Goal: Task Accomplishment & Management: Manage account settings

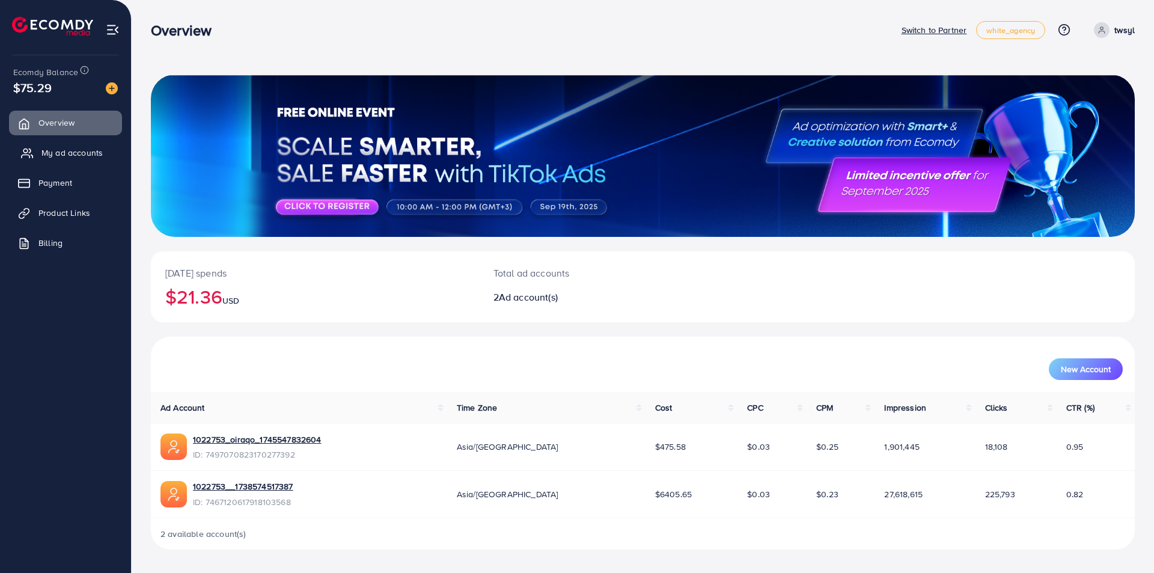
click at [67, 150] on span "My ad accounts" at bounding box center [71, 153] width 61 height 12
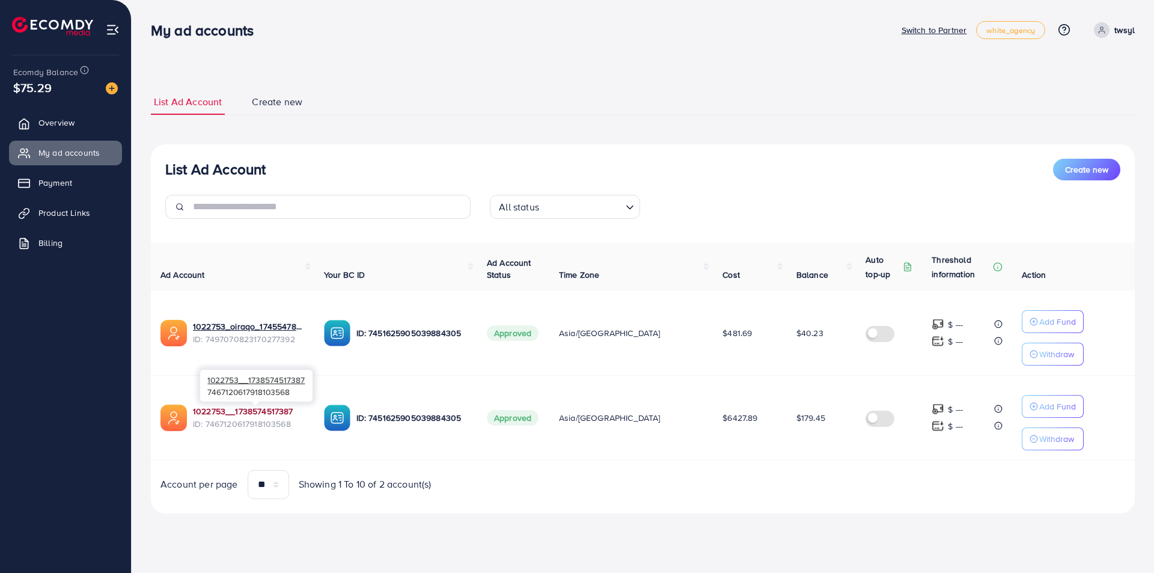
click at [256, 410] on link "1022753__1738574517387" at bounding box center [249, 411] width 112 height 12
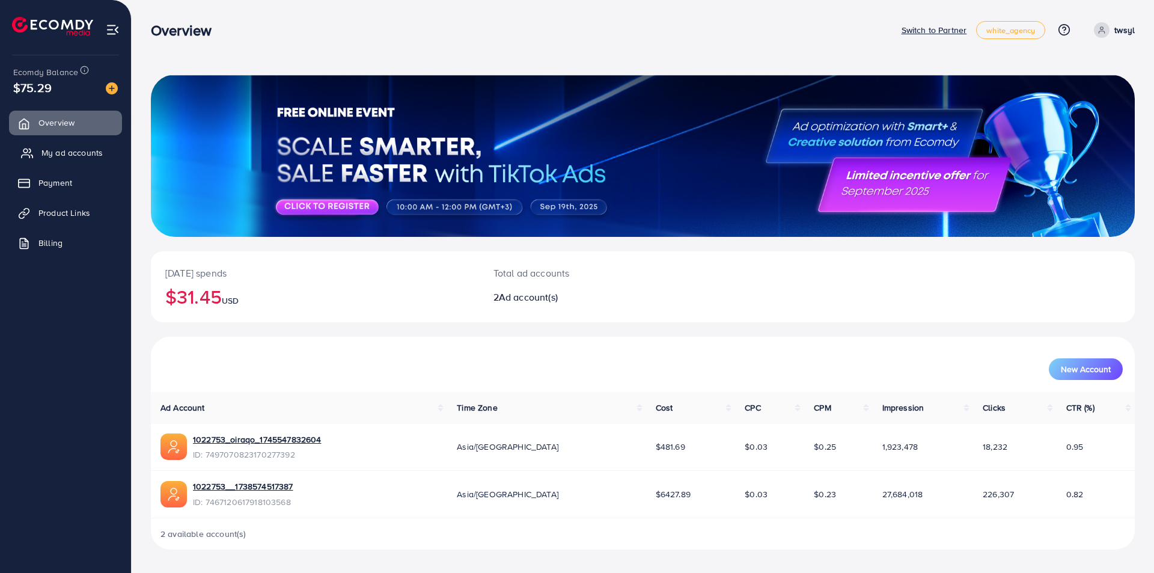
click at [69, 158] on span "My ad accounts" at bounding box center [71, 153] width 61 height 12
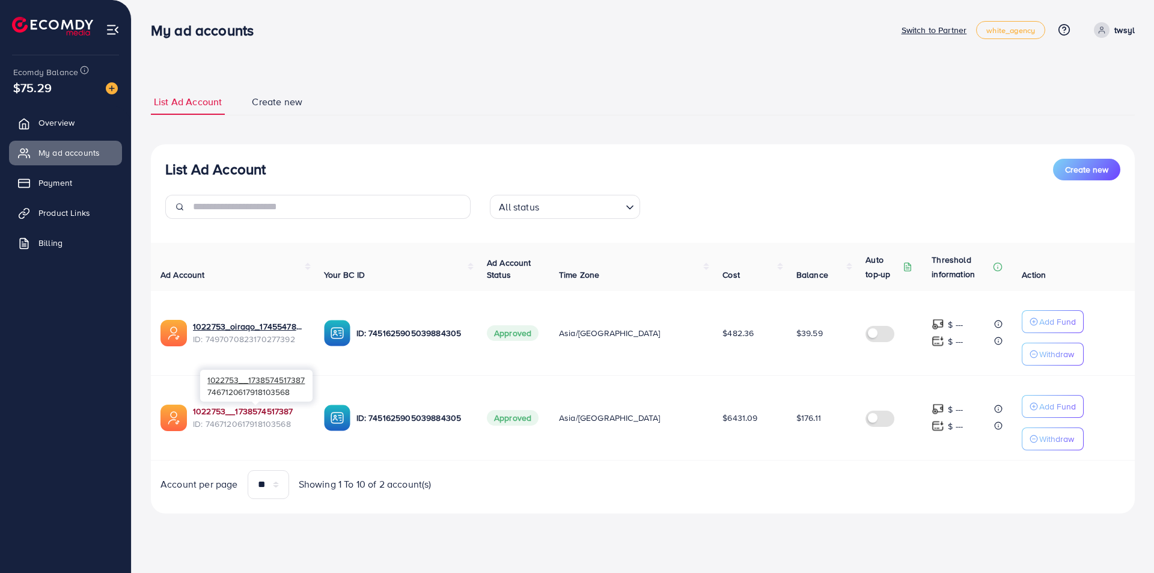
click at [248, 406] on link "1022753__1738574517387" at bounding box center [249, 411] width 112 height 12
click at [110, 91] on img at bounding box center [112, 88] width 12 height 12
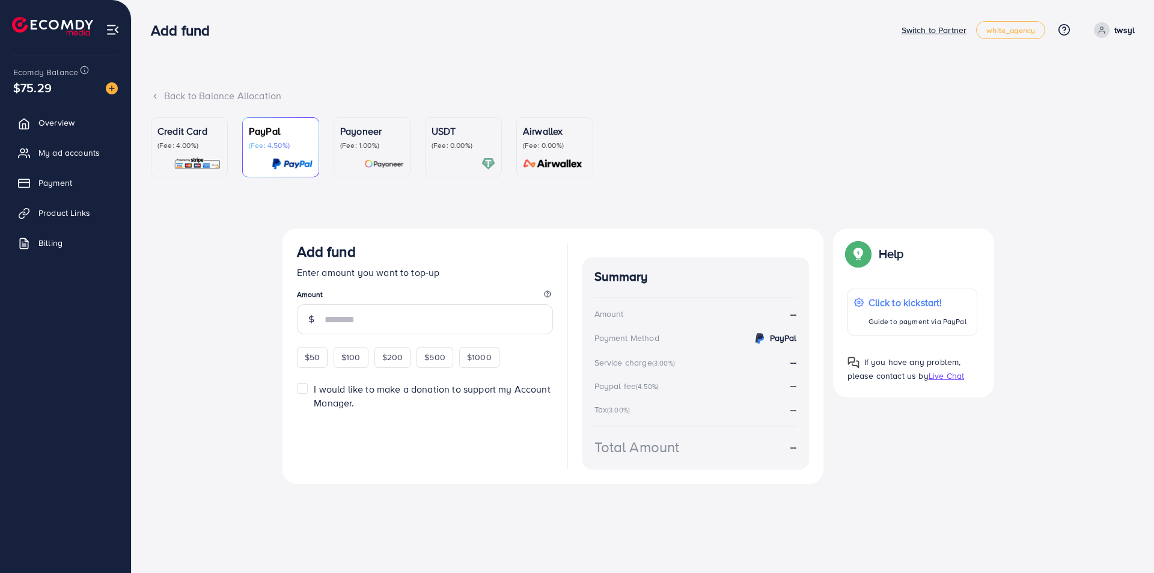
click at [203, 129] on p "Credit Card" at bounding box center [190, 131] width 64 height 14
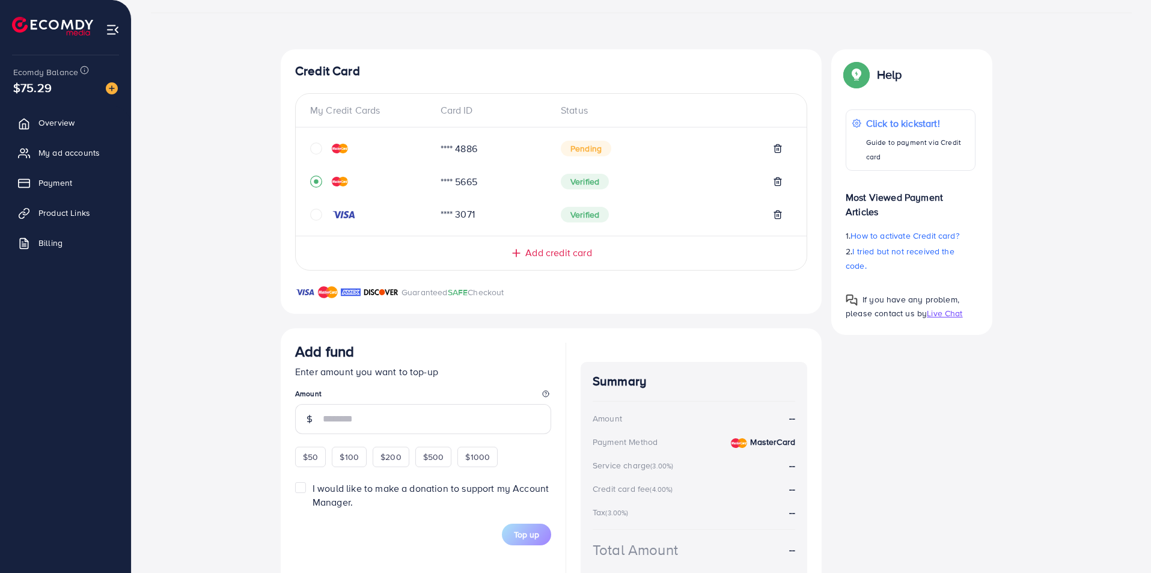
scroll to position [241, 0]
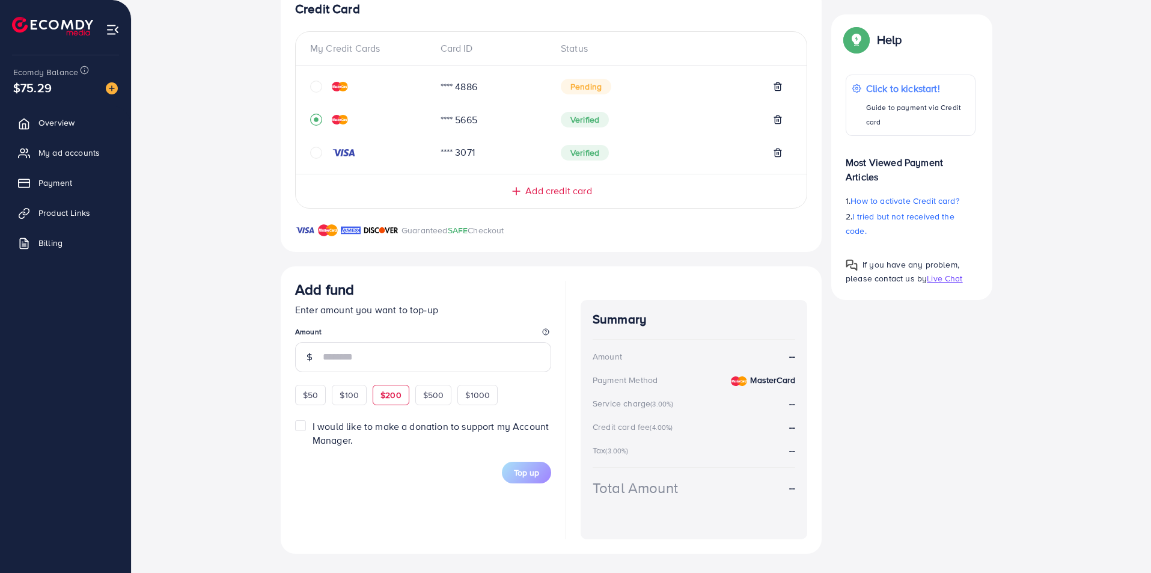
click at [388, 397] on span "$200" at bounding box center [391, 395] width 21 height 12
type input "***"
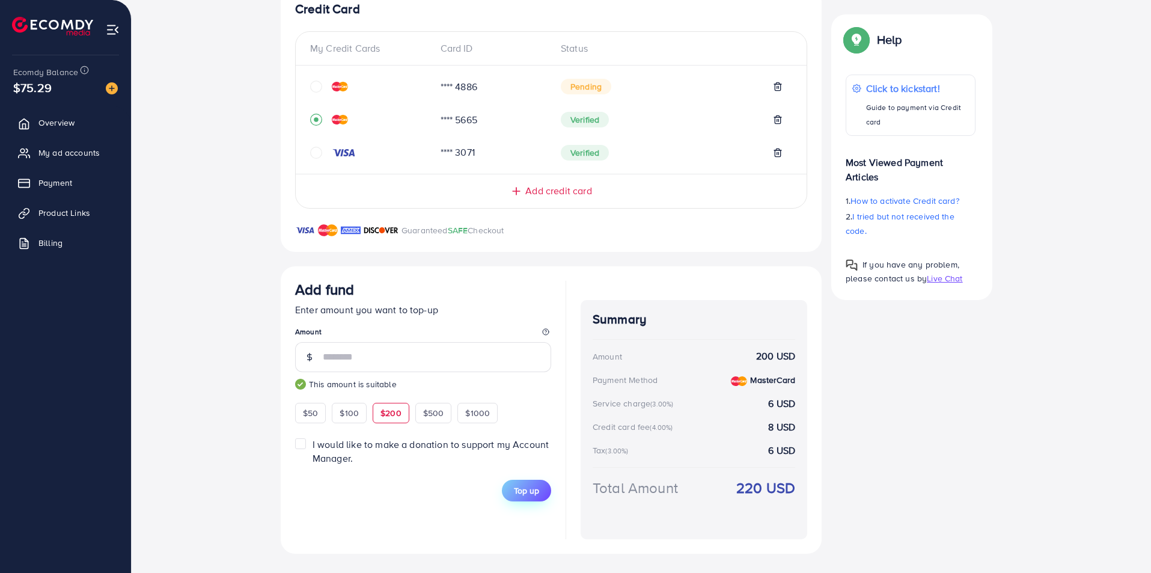
click at [518, 487] on span "Top up" at bounding box center [526, 491] width 25 height 12
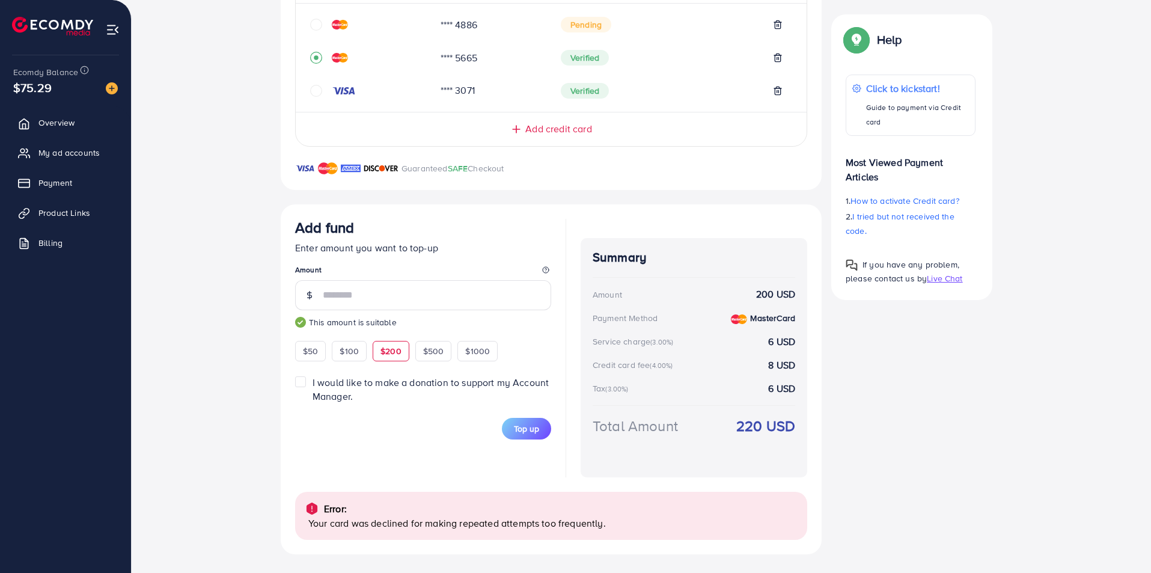
scroll to position [304, 0]
click at [516, 429] on span "Top up" at bounding box center [526, 428] width 25 height 12
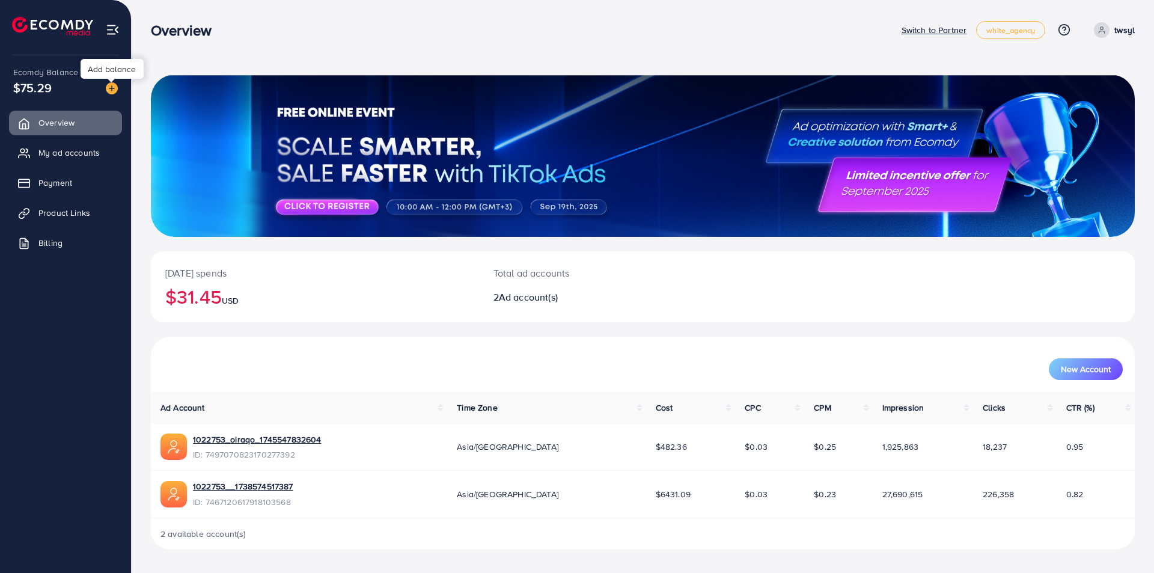
click at [114, 88] on img at bounding box center [112, 88] width 12 height 12
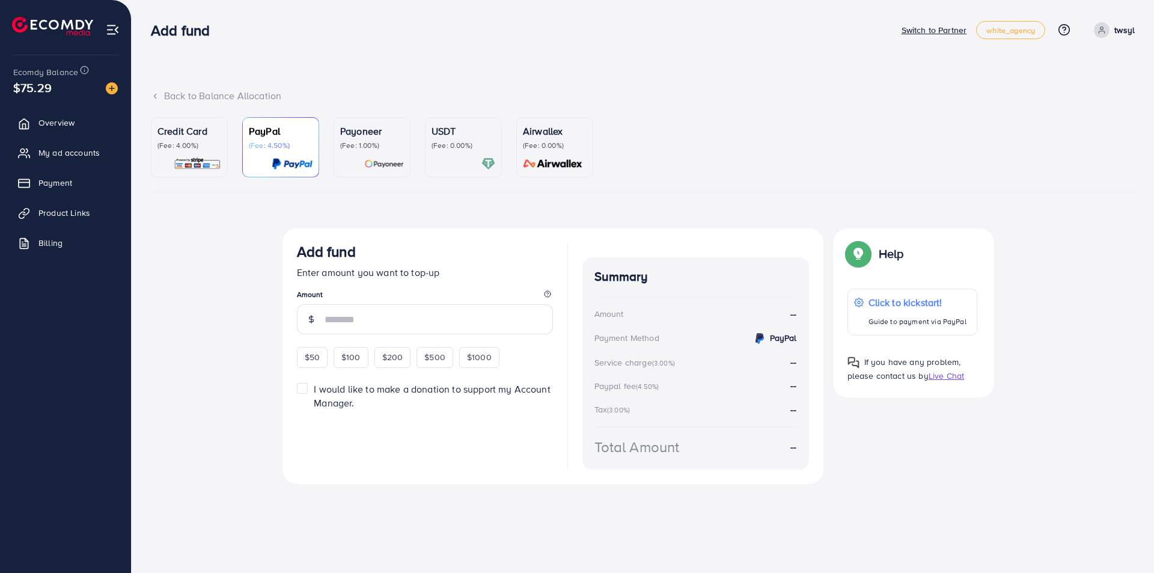
click at [203, 147] on p "(Fee: 4.00%)" at bounding box center [190, 146] width 64 height 10
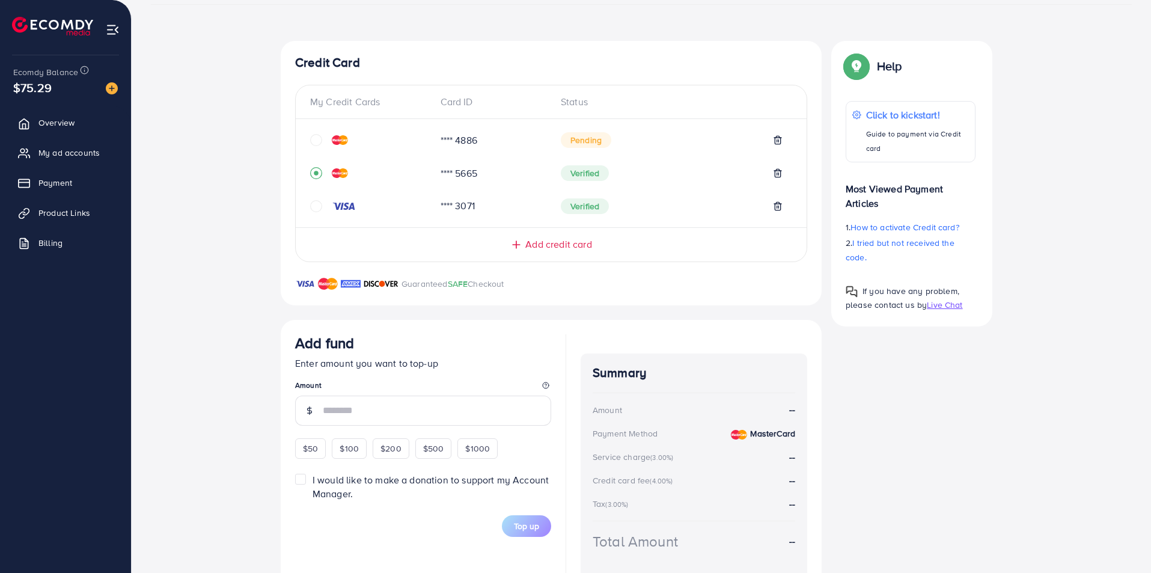
scroll to position [241, 0]
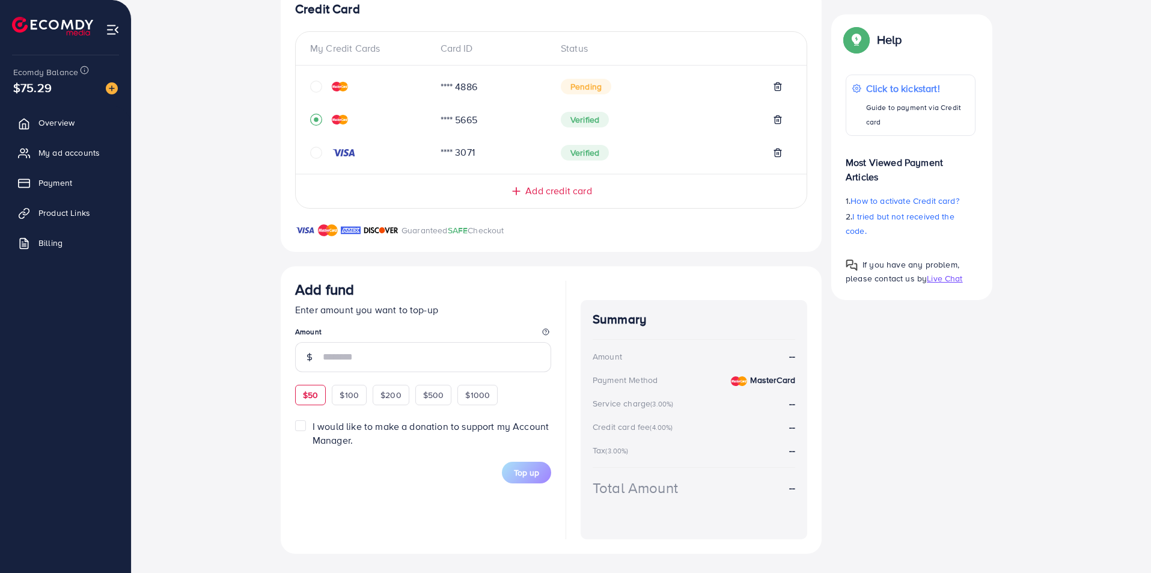
click at [314, 390] on span "$50" at bounding box center [310, 395] width 15 height 12
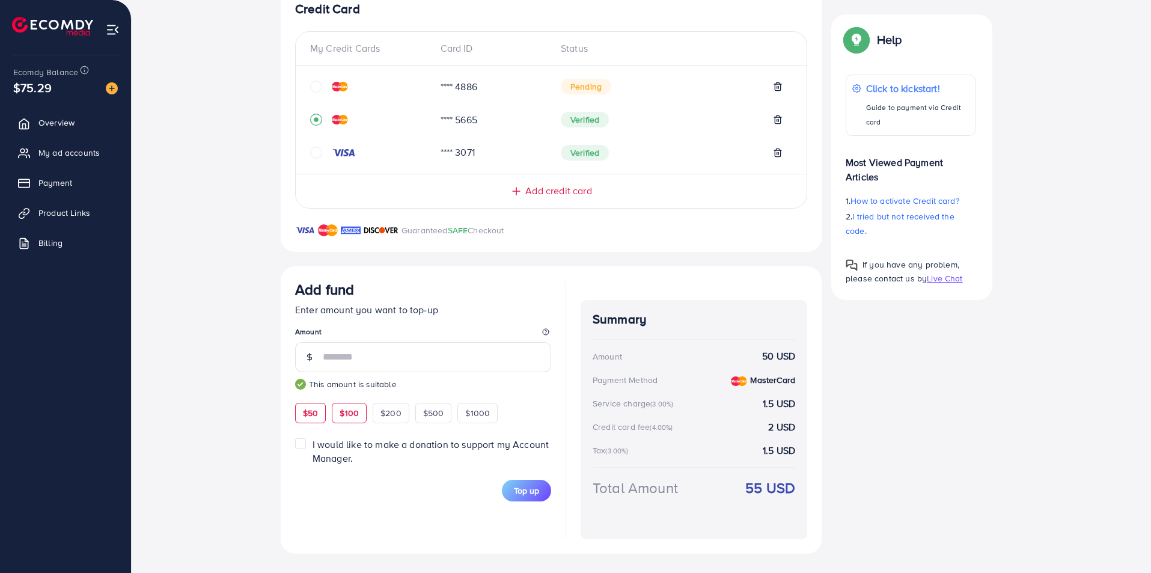
click at [360, 411] on div "$100" at bounding box center [349, 413] width 35 height 20
type input "***"
click at [536, 482] on button "Top up" at bounding box center [526, 491] width 49 height 22
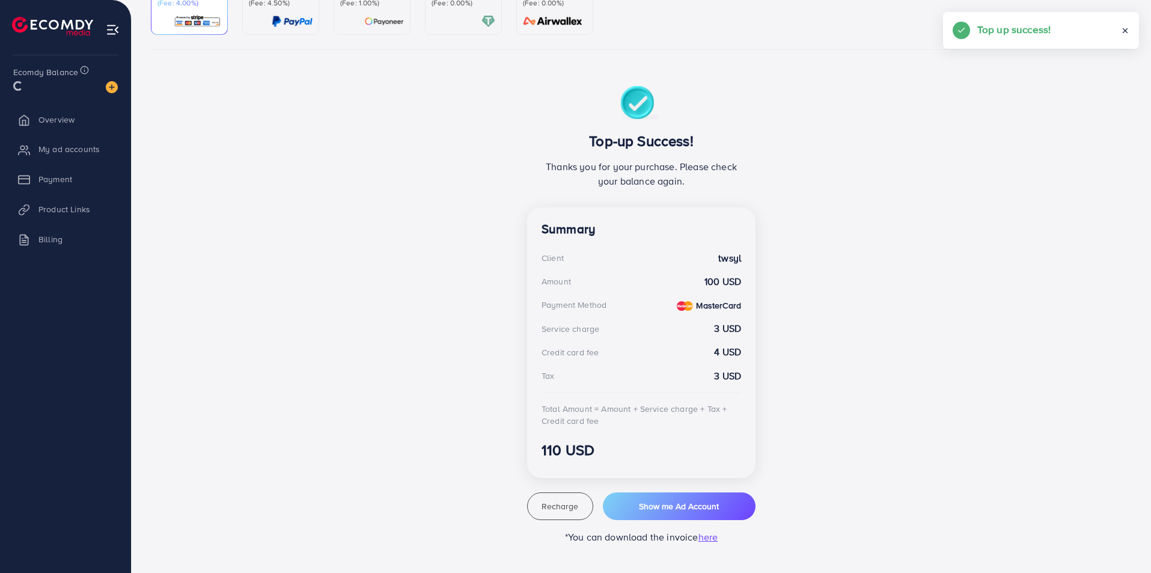
scroll to position [142, 0]
click at [113, 91] on img at bounding box center [112, 88] width 12 height 12
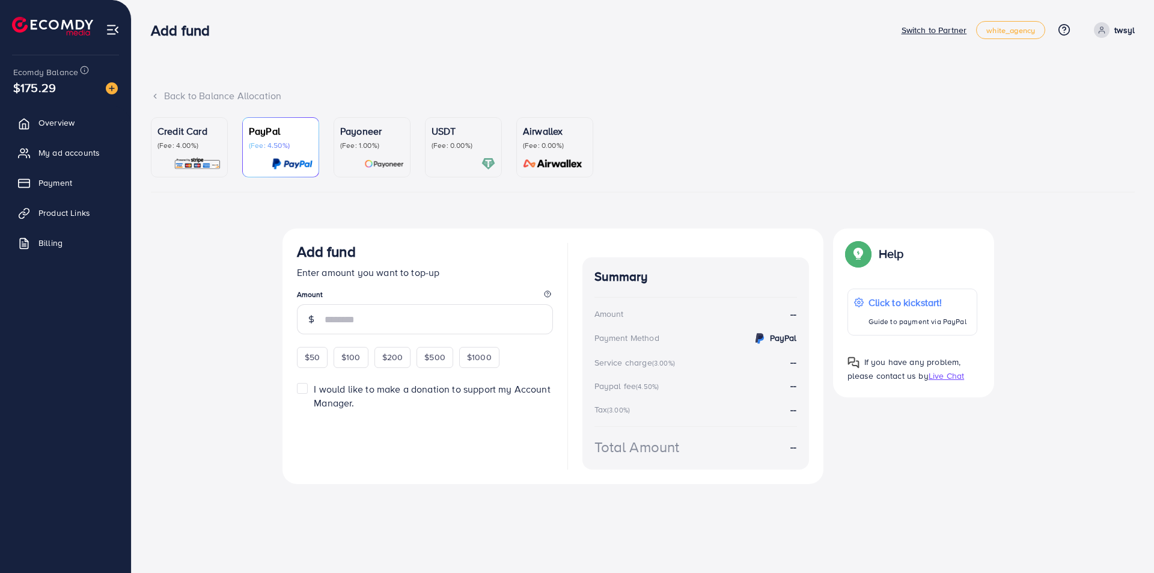
click at [202, 137] on p "Credit Card" at bounding box center [190, 131] width 64 height 14
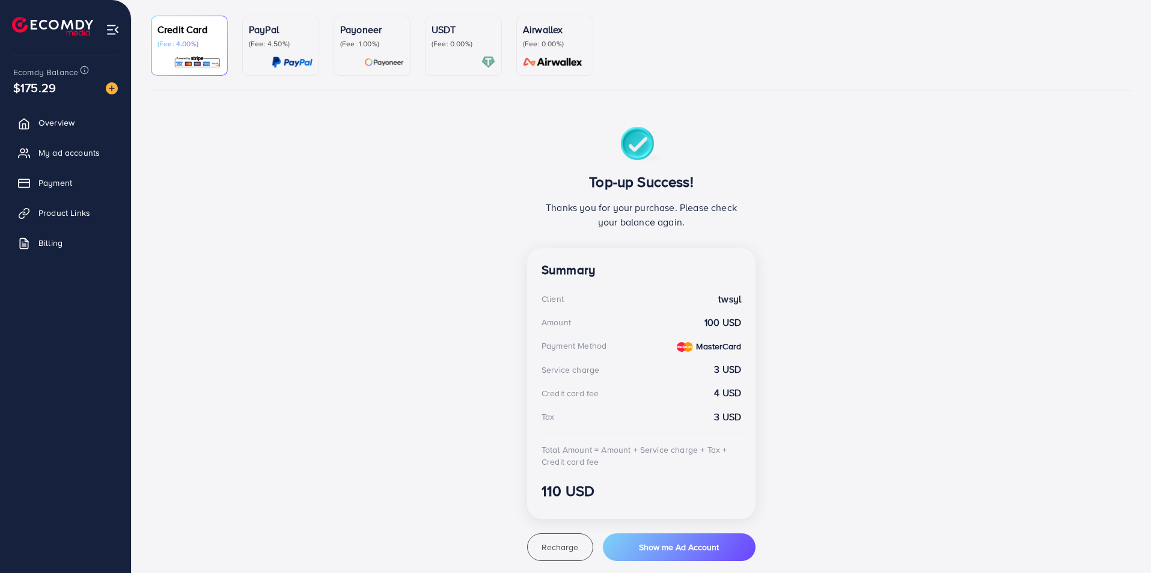
scroll to position [142, 0]
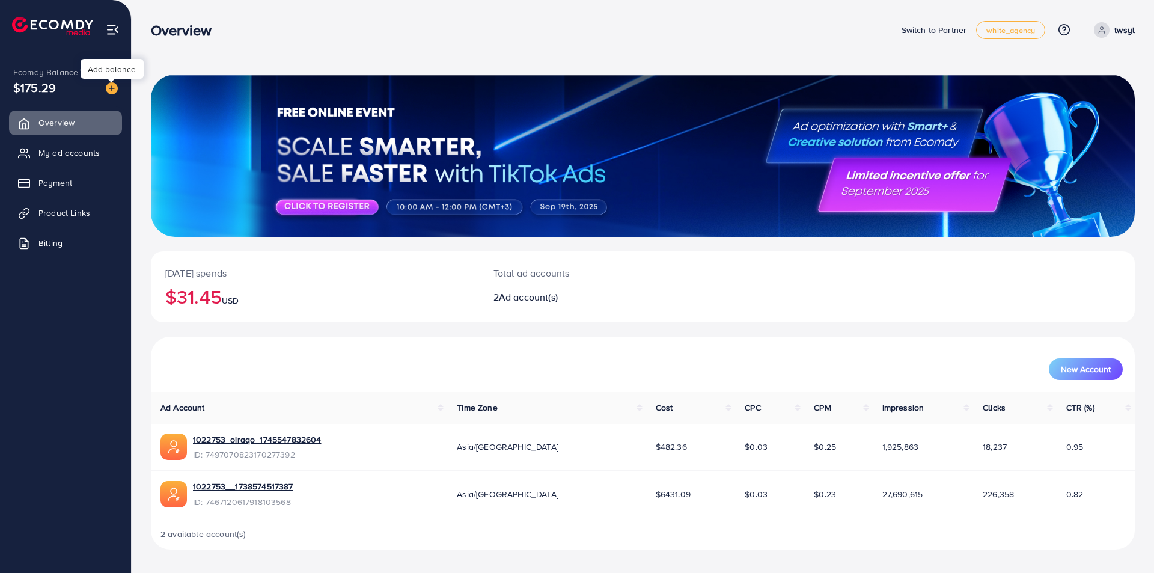
click at [115, 83] on img at bounding box center [112, 88] width 12 height 12
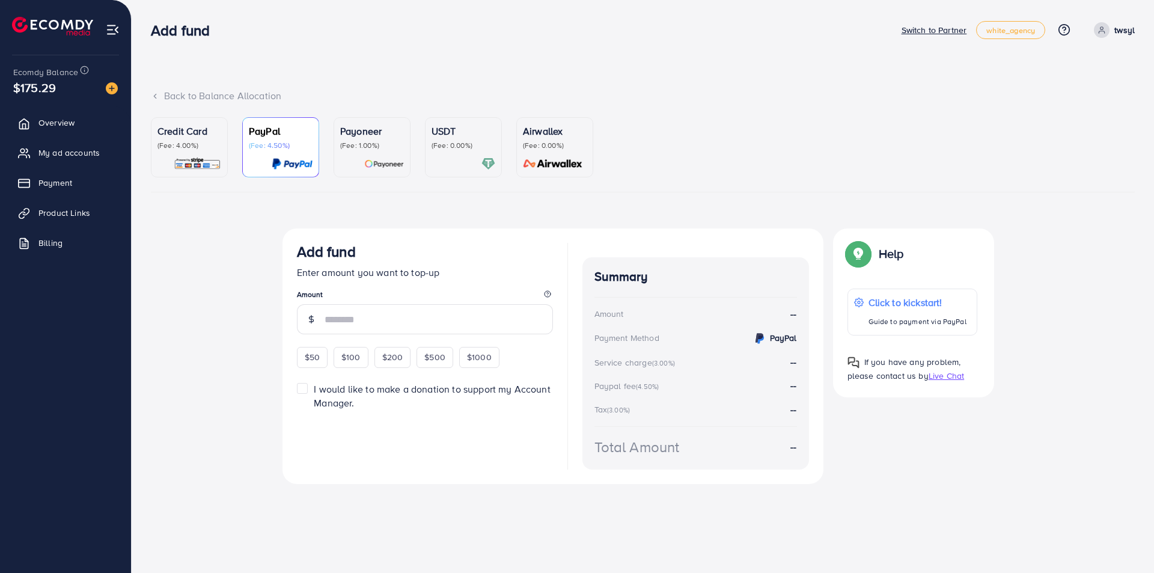
click at [201, 158] on img at bounding box center [197, 164] width 47 height 14
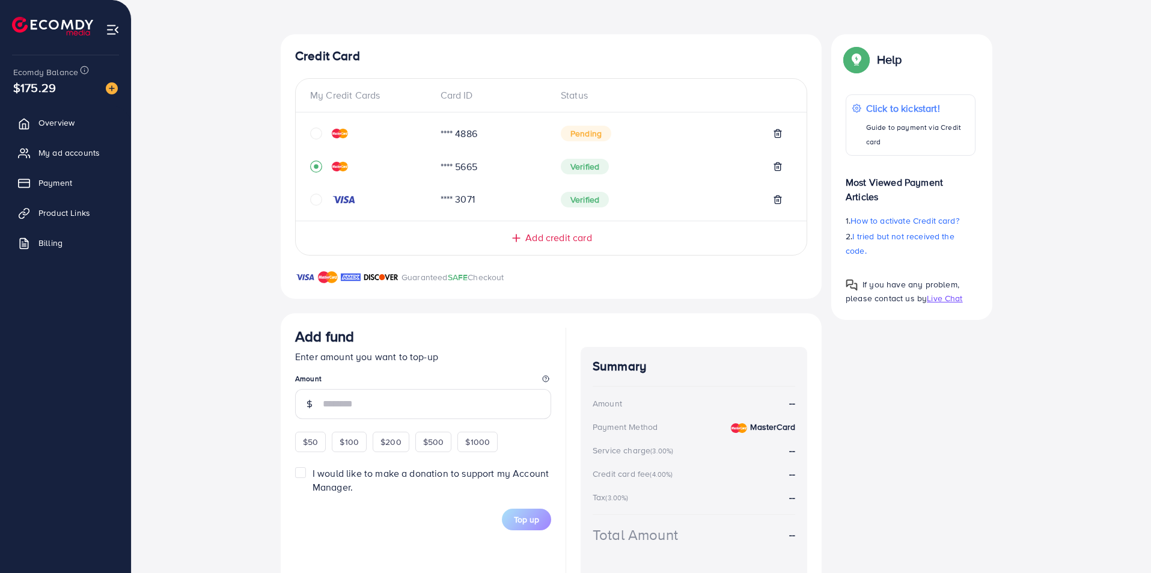
scroll to position [241, 0]
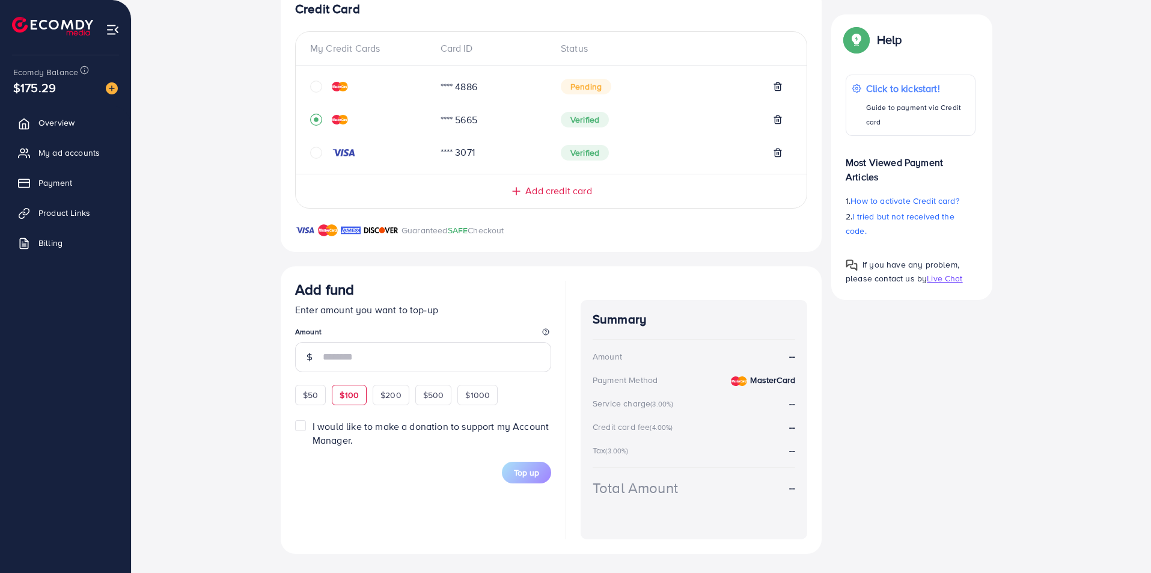
click at [342, 396] on span "$100" at bounding box center [349, 395] width 19 height 12
type input "***"
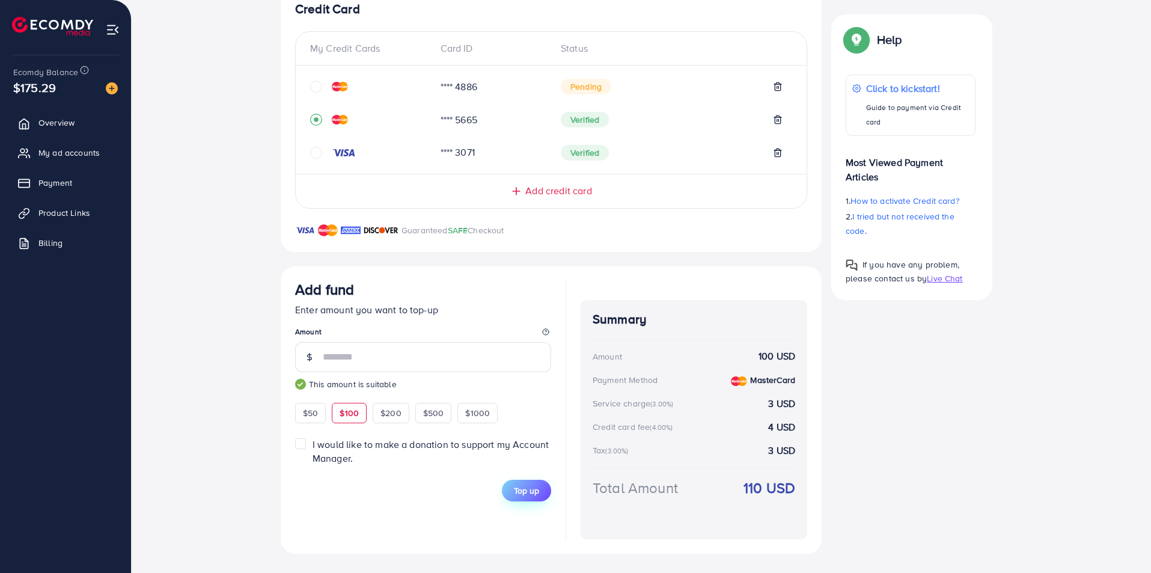
click at [524, 498] on button "Top up" at bounding box center [526, 491] width 49 height 22
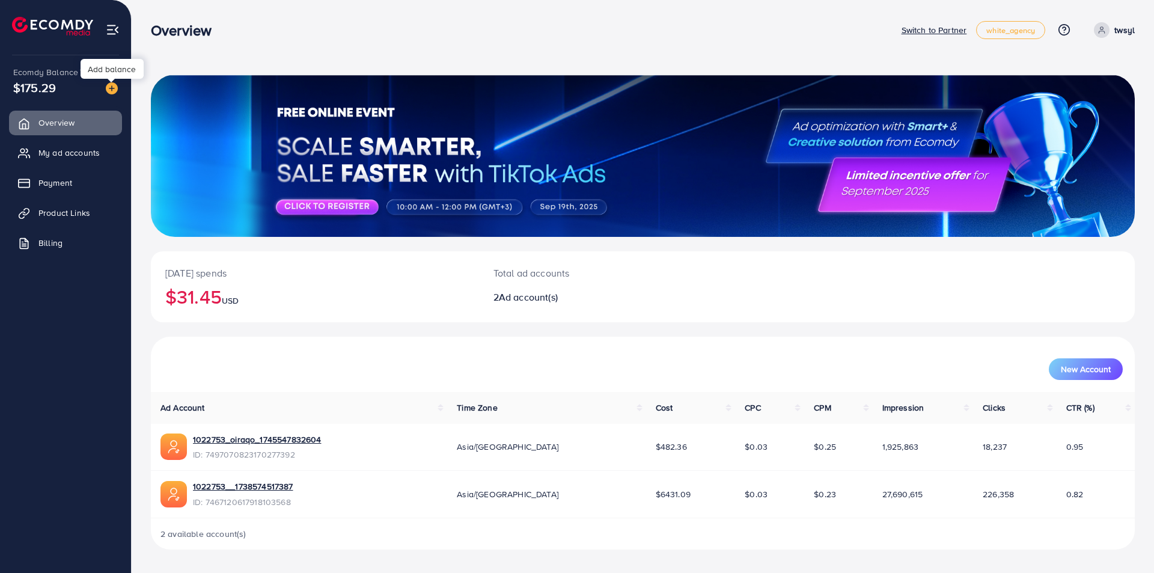
click at [114, 87] on img at bounding box center [112, 88] width 12 height 12
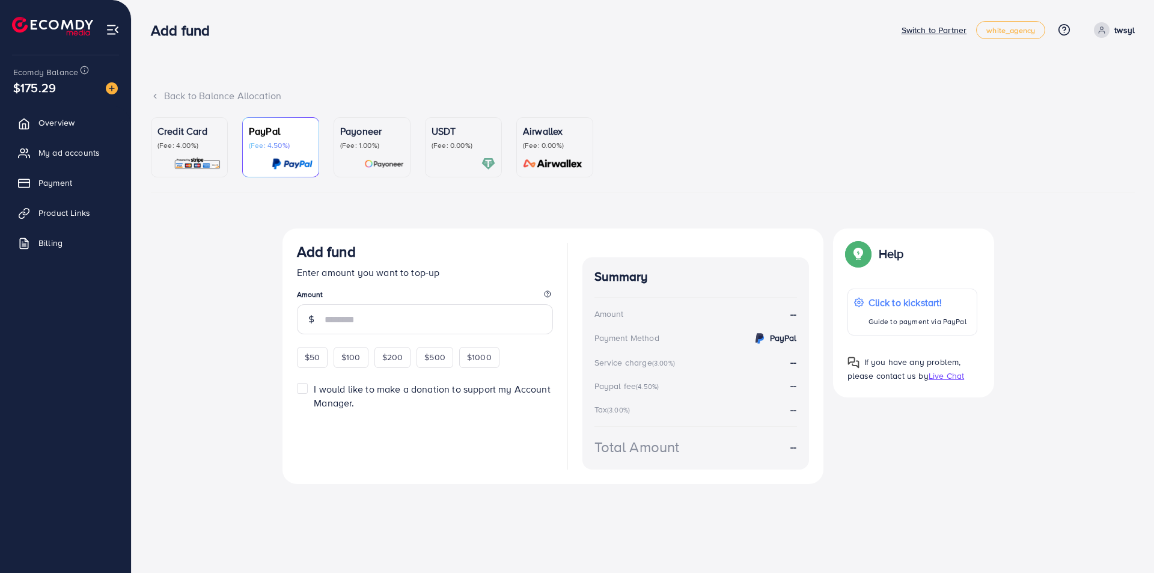
click at [357, 363] on span "$100" at bounding box center [350, 357] width 19 height 12
type input "***"
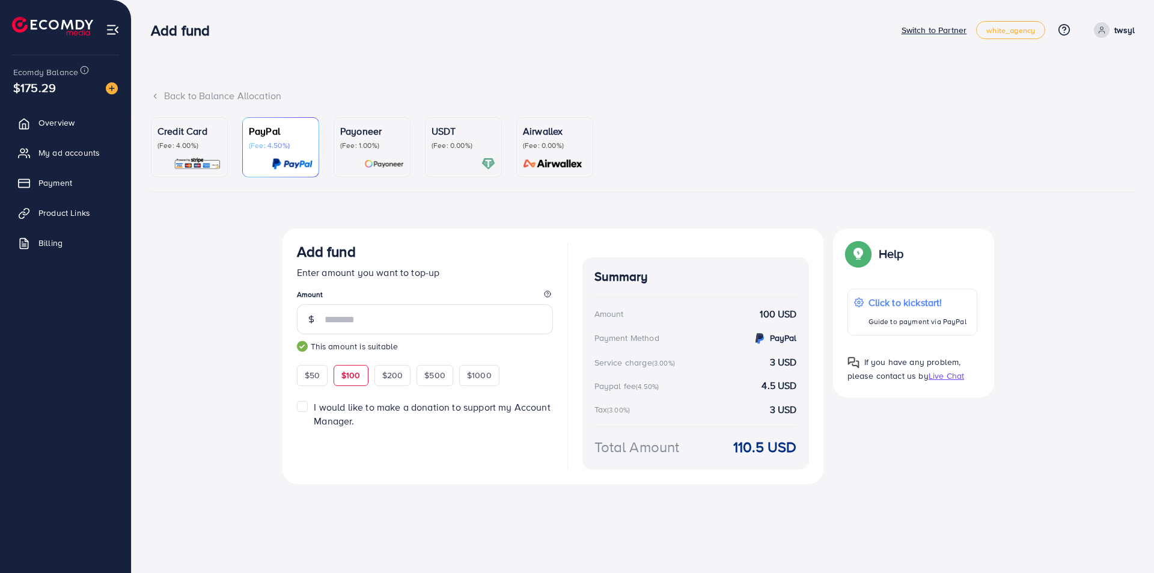
click at [190, 148] on p "(Fee: 4.00%)" at bounding box center [190, 146] width 64 height 10
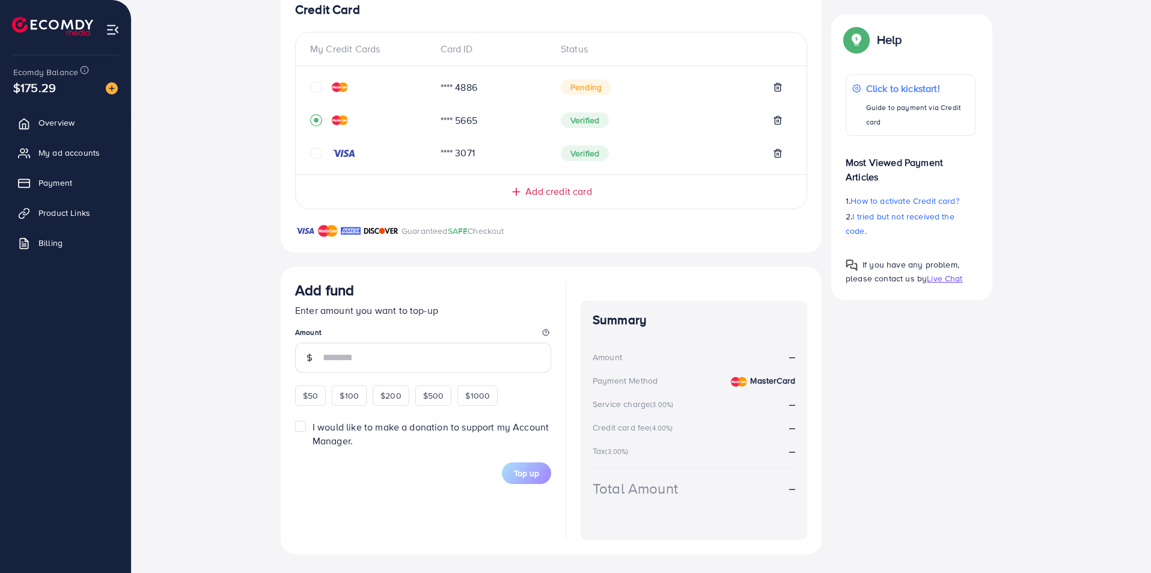
scroll to position [241, 0]
click at [356, 399] on span "$100" at bounding box center [349, 395] width 19 height 12
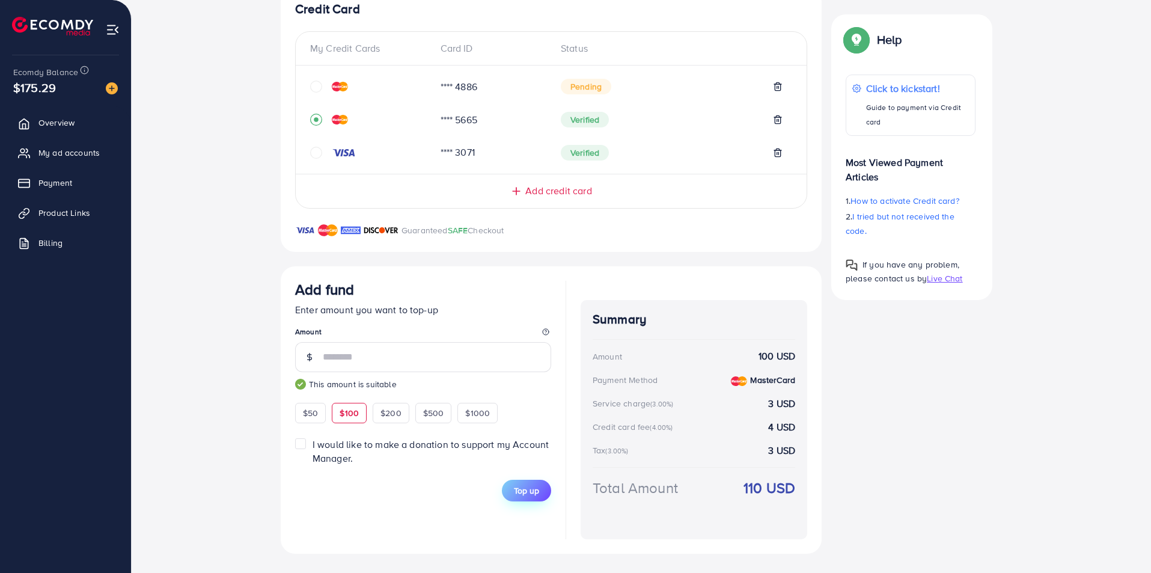
click at [518, 489] on span "Top up" at bounding box center [526, 491] width 25 height 12
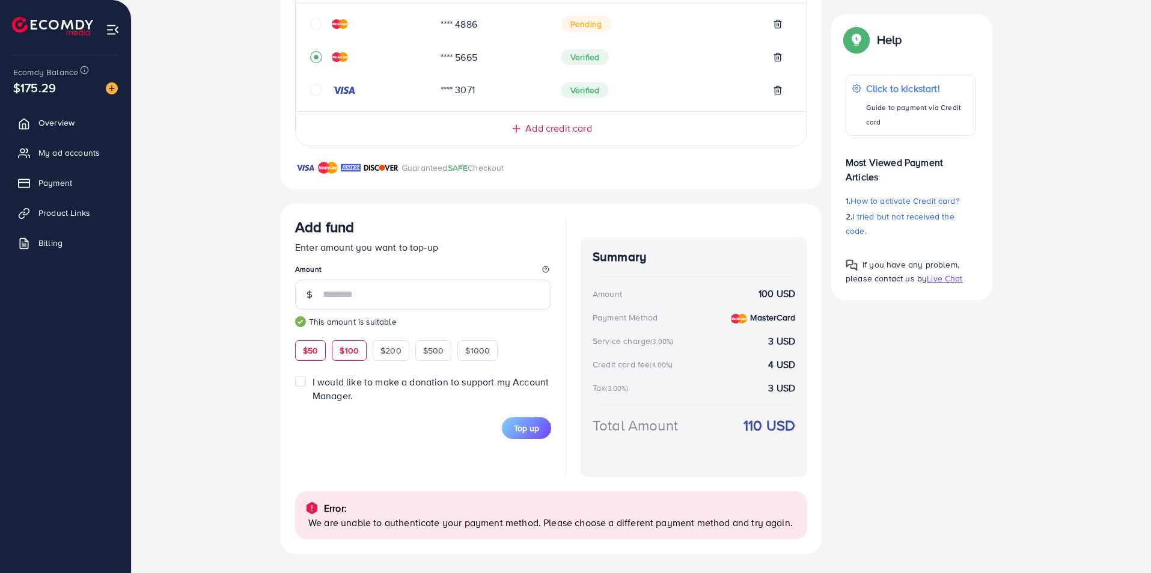
click at [303, 348] on span "$50" at bounding box center [310, 351] width 15 height 12
type input "**"
click at [516, 426] on span "Top up" at bounding box center [526, 428] width 25 height 12
click at [55, 150] on span "My ad accounts" at bounding box center [71, 153] width 61 height 12
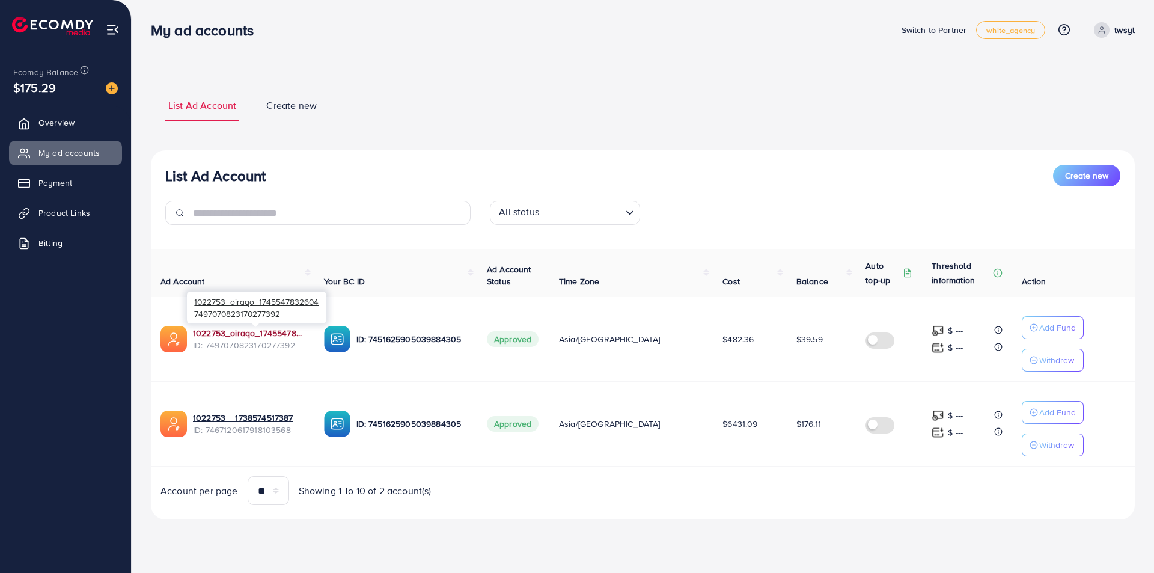
click at [283, 334] on link "1022753_oiraqo_1745547832604" at bounding box center [249, 333] width 112 height 12
click at [1040, 327] on p "Add Fund" at bounding box center [1058, 327] width 37 height 14
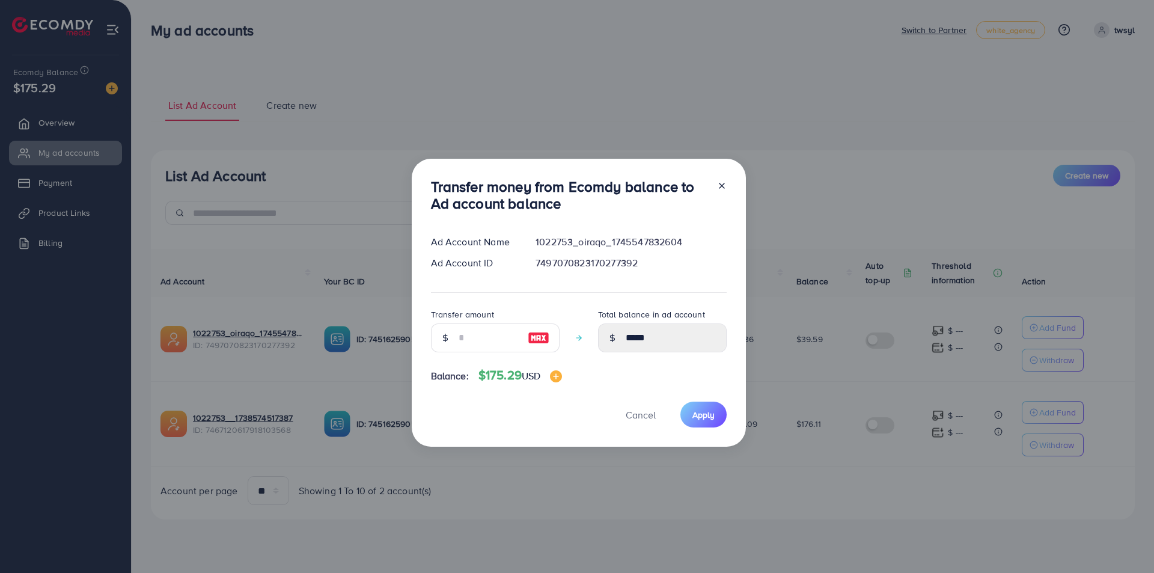
click at [418, 334] on div "Transfer money from Ecomdy balance to Ad account balance Ad Account Name 102275…" at bounding box center [579, 303] width 334 height 289
click at [474, 329] on input "number" at bounding box center [489, 337] width 60 height 29
type input "*"
type input "*****"
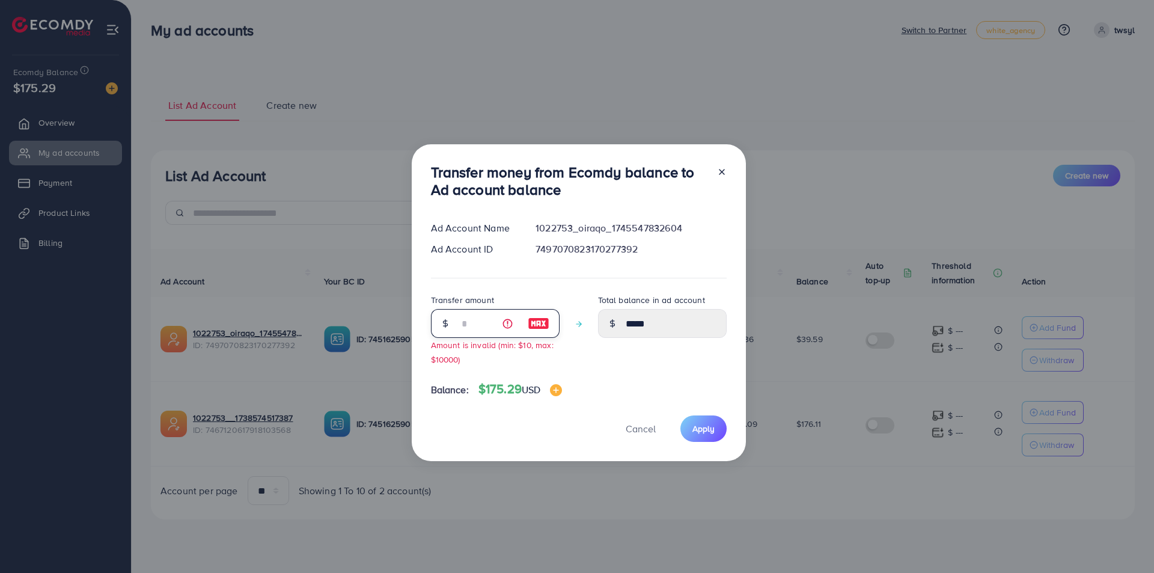
type input "**"
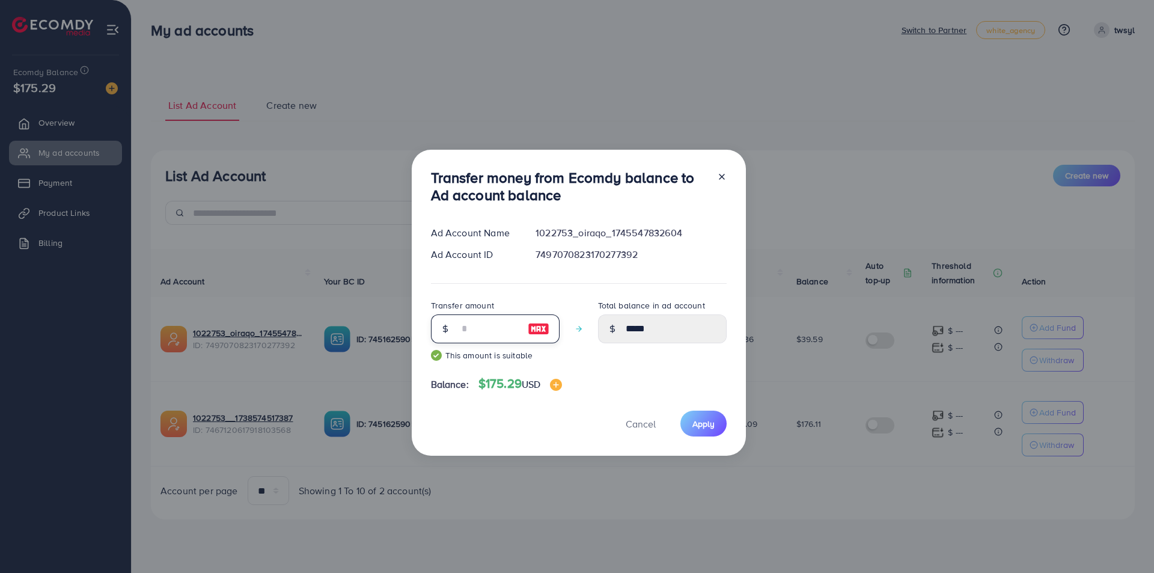
type input "******"
type input "**"
click at [712, 414] on button "Apply" at bounding box center [704, 424] width 46 height 26
